Goal: Find specific page/section: Find specific page/section

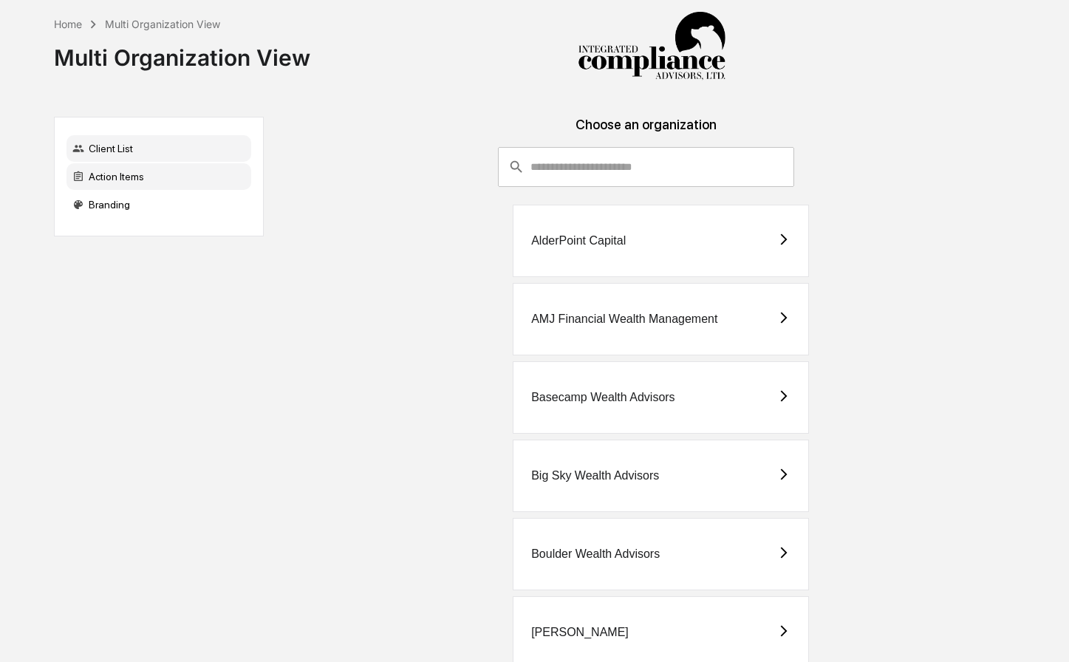
click at [141, 175] on div "Action Items" at bounding box center [158, 176] width 185 height 27
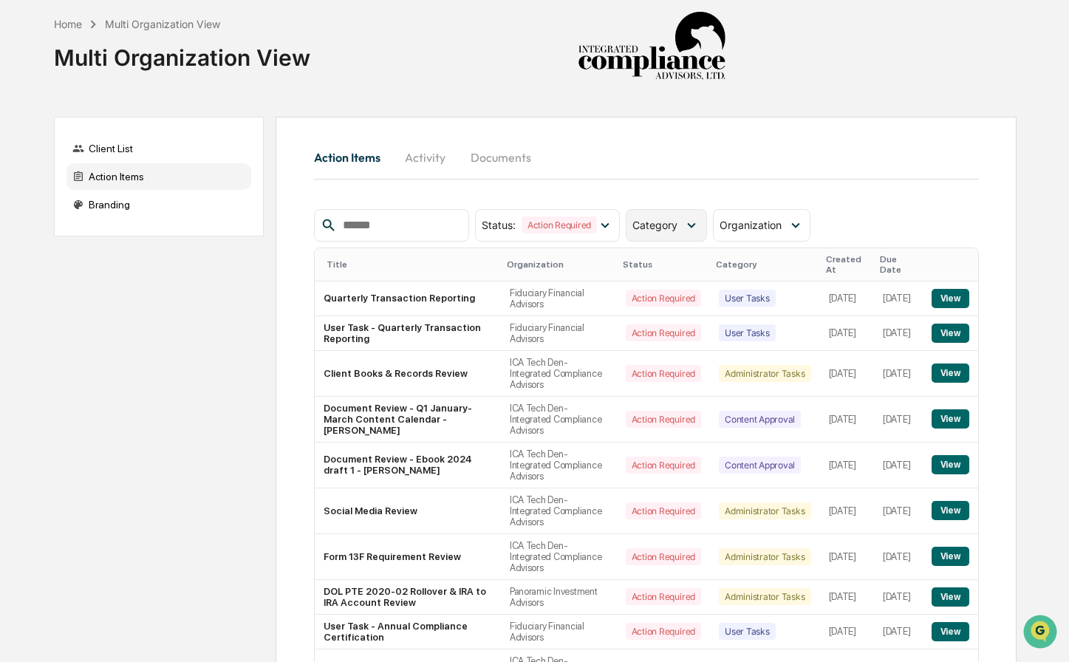
click at [675, 221] on span "Category" at bounding box center [654, 225] width 45 height 13
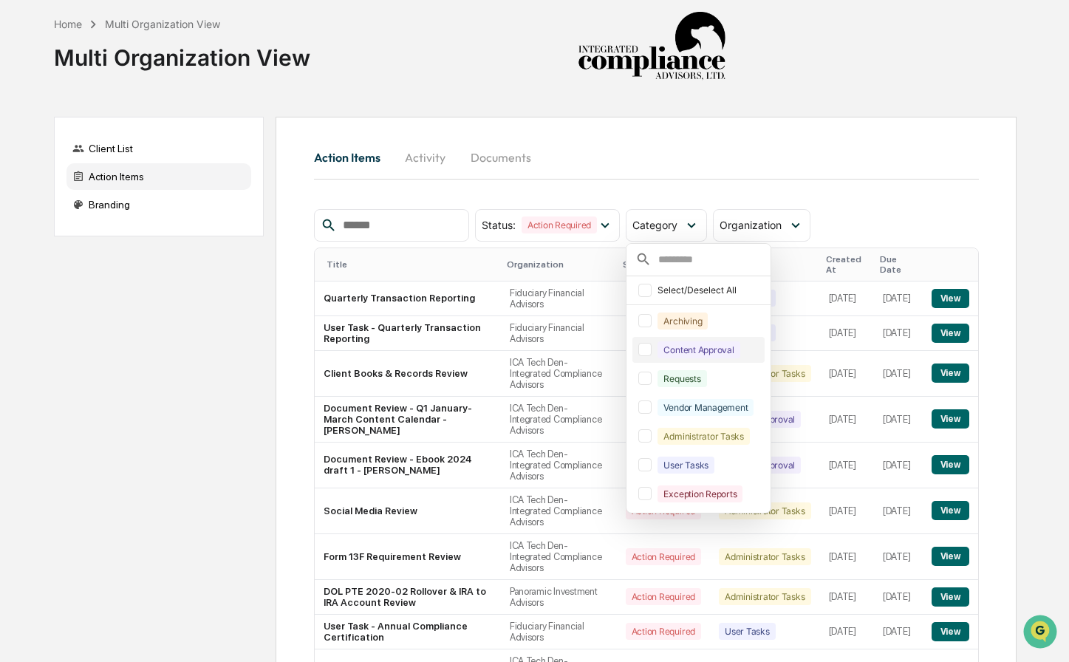
click at [655, 356] on div "Content Approval" at bounding box center [697, 350] width 131 height 26
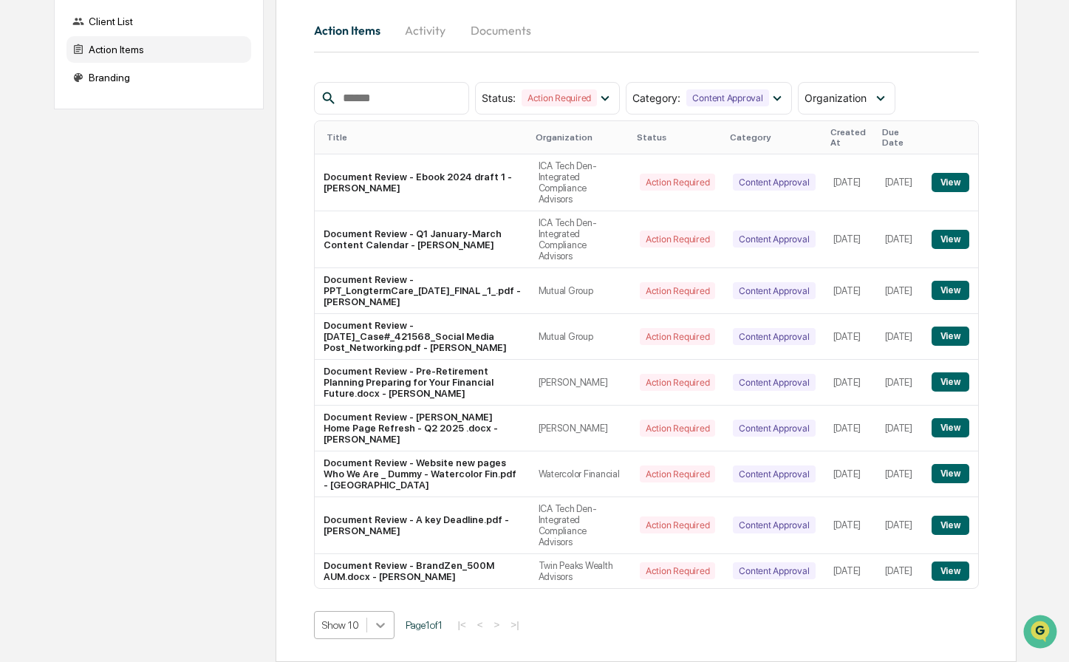
scroll to position [270, 0]
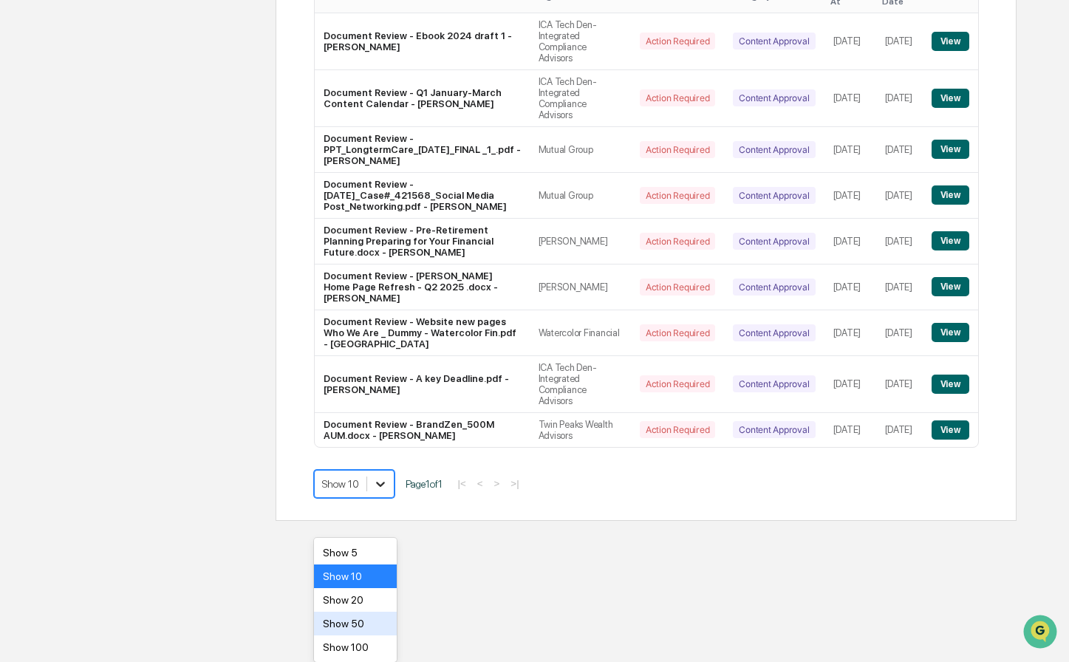
click at [383, 521] on body "Home Multi Organization View Multi Organization View Client List Action Items B…" at bounding box center [534, 126] width 1069 height 789
click at [366, 626] on div "Show 50" at bounding box center [355, 623] width 83 height 24
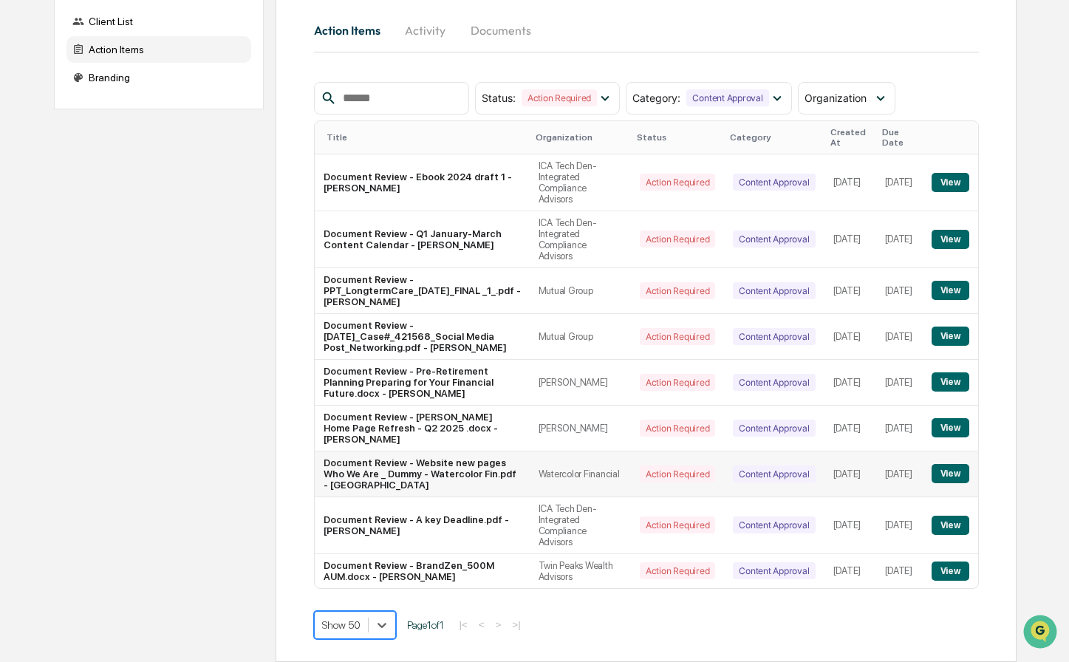
scroll to position [0, 0]
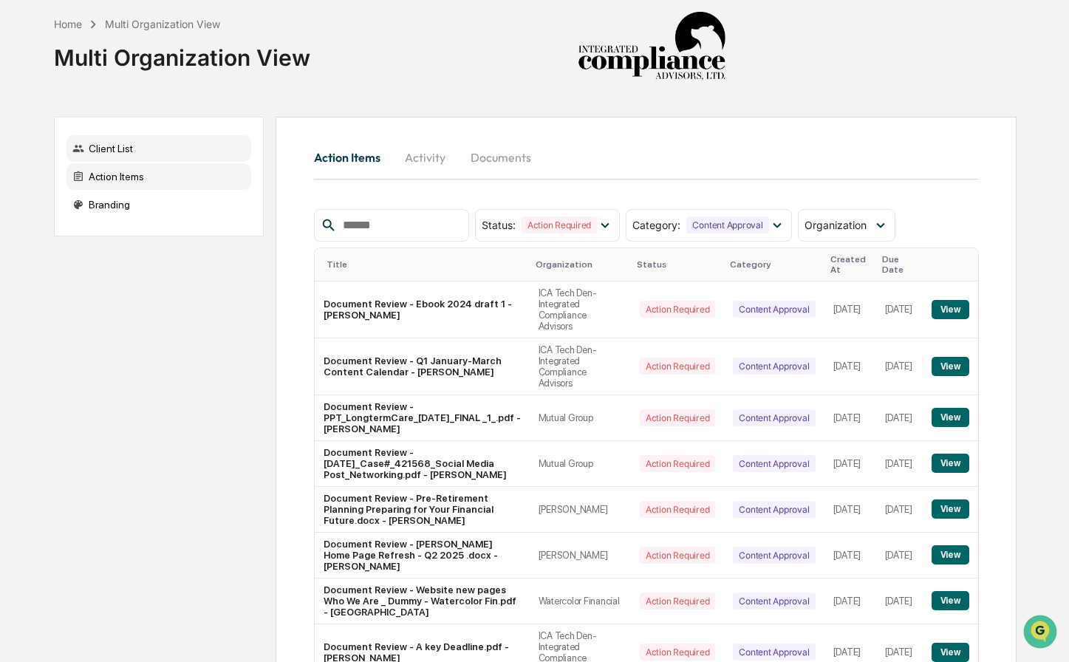
click at [165, 155] on div "Client List" at bounding box center [158, 148] width 185 height 27
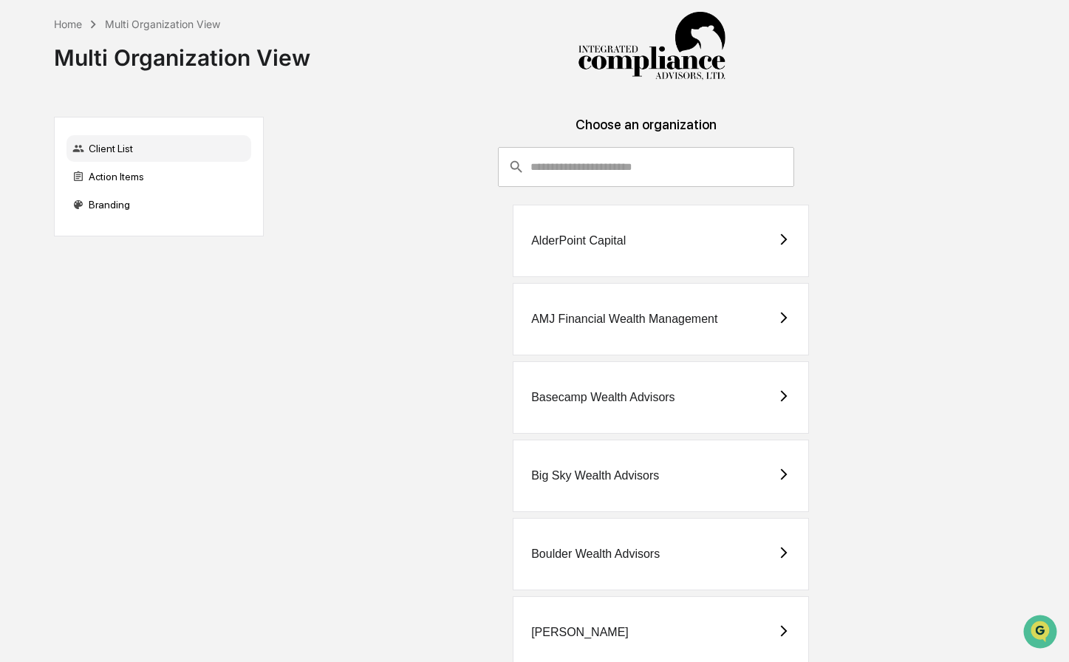
click at [571, 182] on input "consultant-dashboard__filter-organizations-search-bar" at bounding box center [662, 167] width 264 height 40
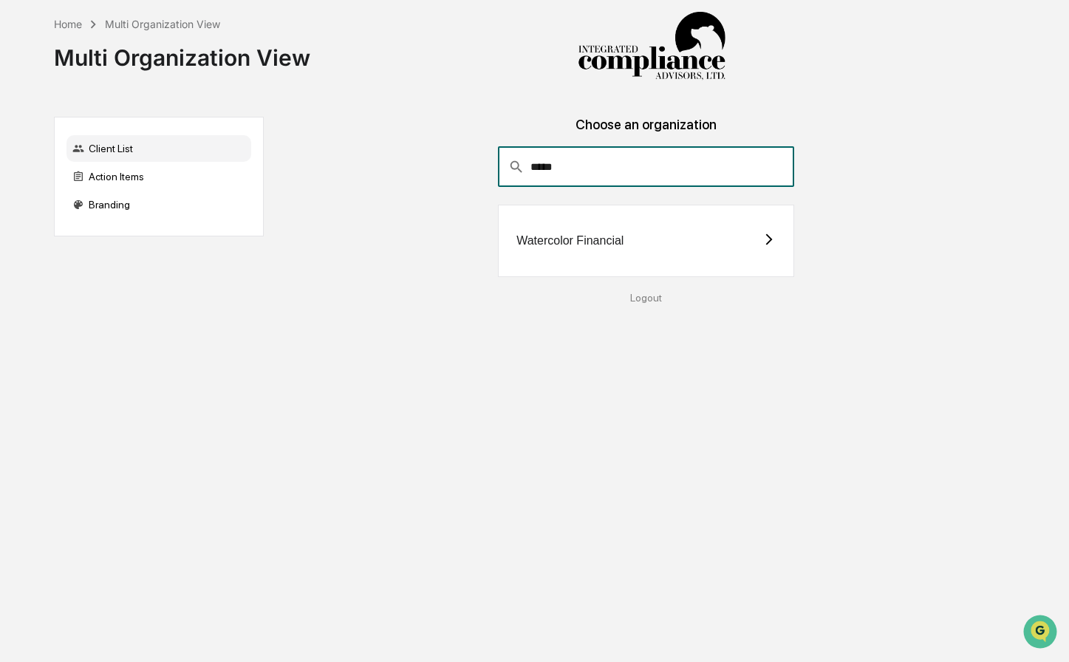
type input "*****"
click at [605, 232] on div "Watercolor Financial" at bounding box center [646, 241] width 296 height 72
